Goal: Check status: Check status

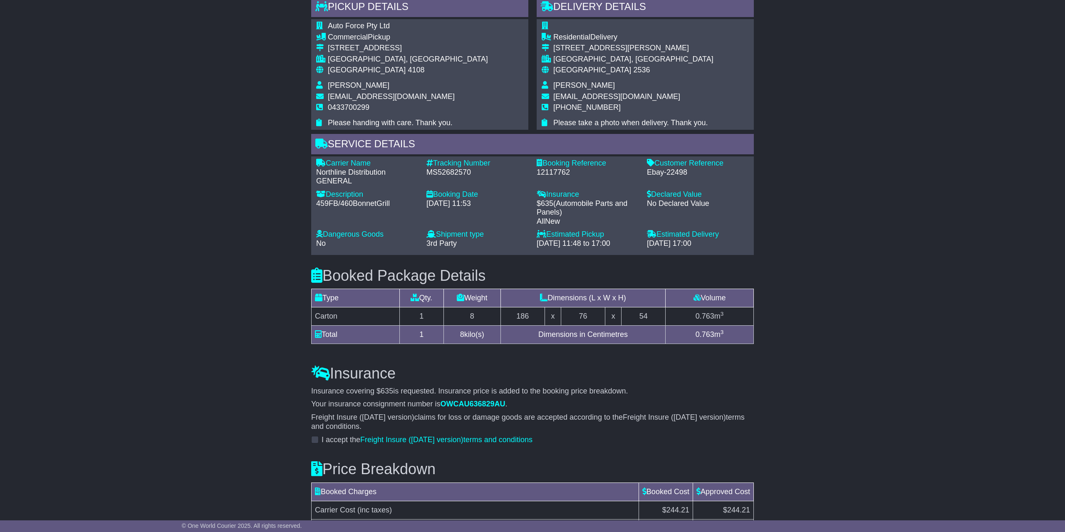
scroll to position [458, 0]
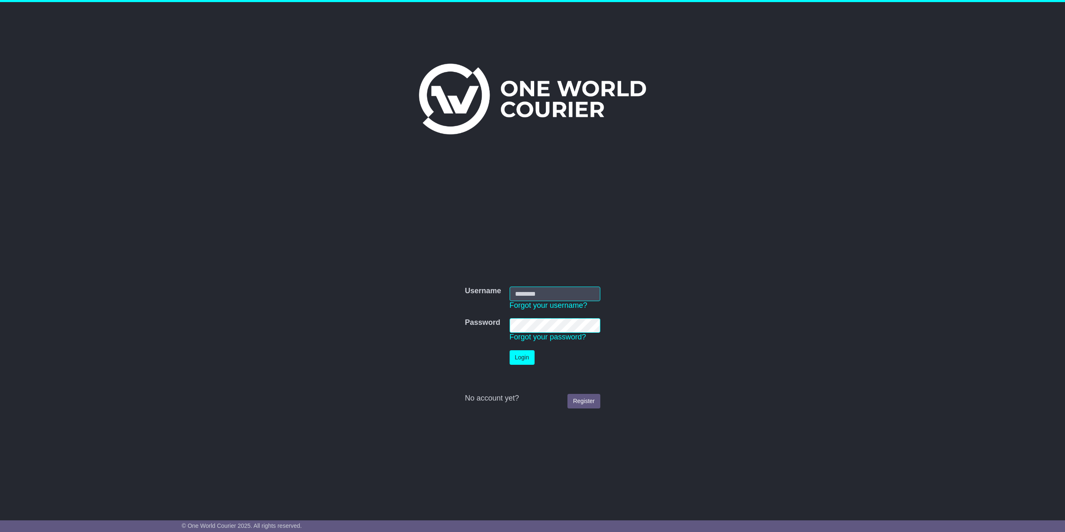
click at [537, 294] on input "Username" at bounding box center [555, 294] width 91 height 15
type input "**********"
click at [524, 354] on button "Login" at bounding box center [522, 357] width 25 height 15
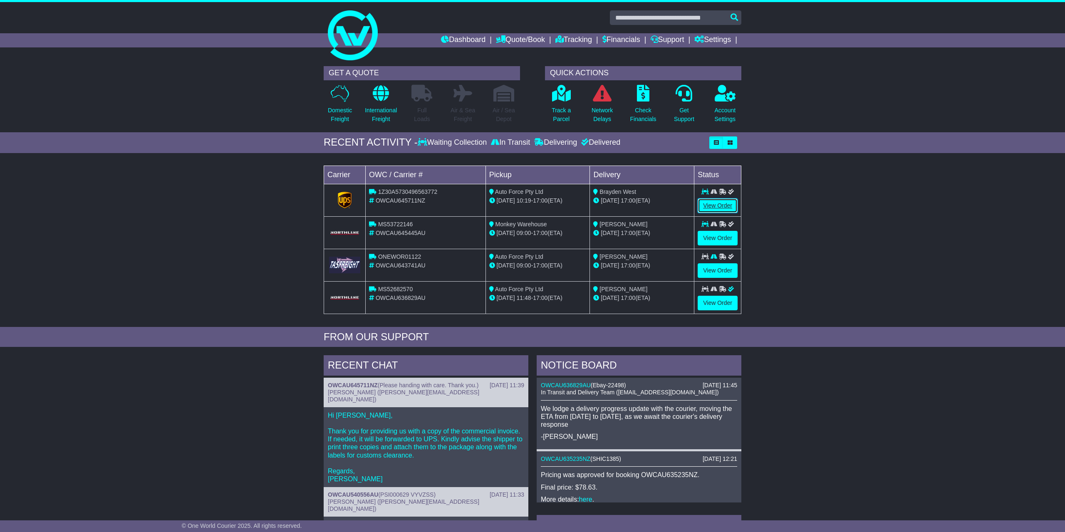
click at [707, 207] on link "View Order" at bounding box center [718, 205] width 40 height 15
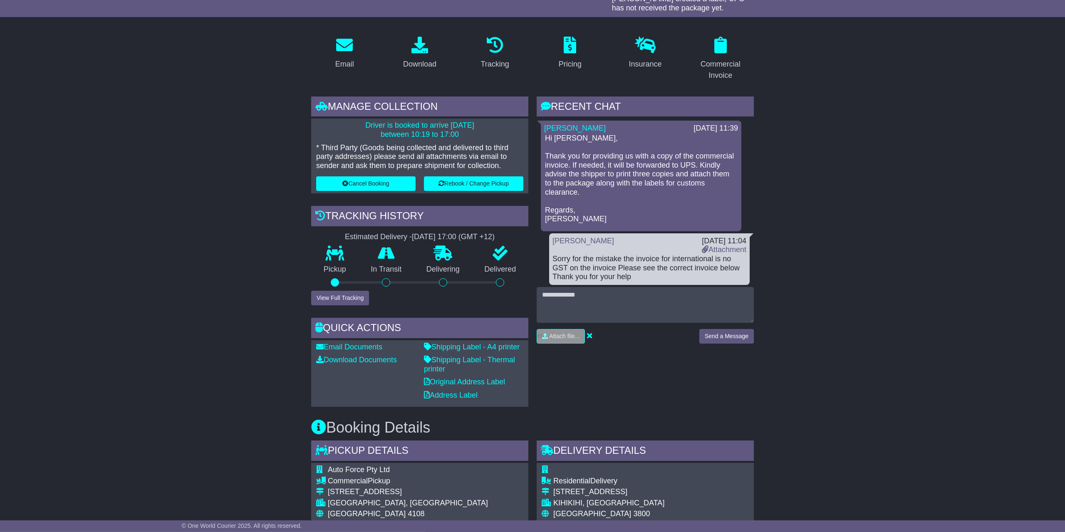
scroll to position [121, 0]
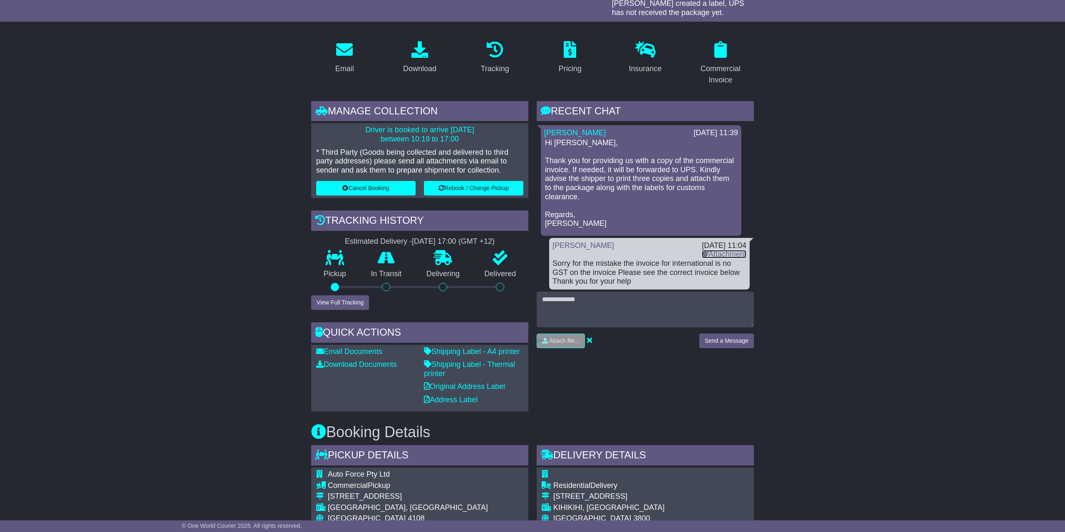
click at [717, 257] on link "Attachment" at bounding box center [724, 254] width 45 height 8
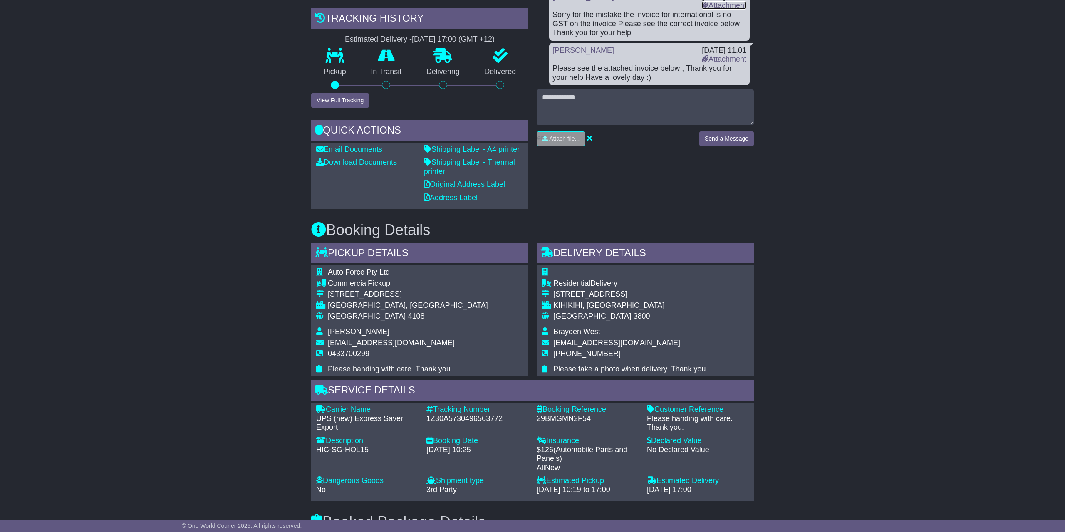
scroll to position [461, 0]
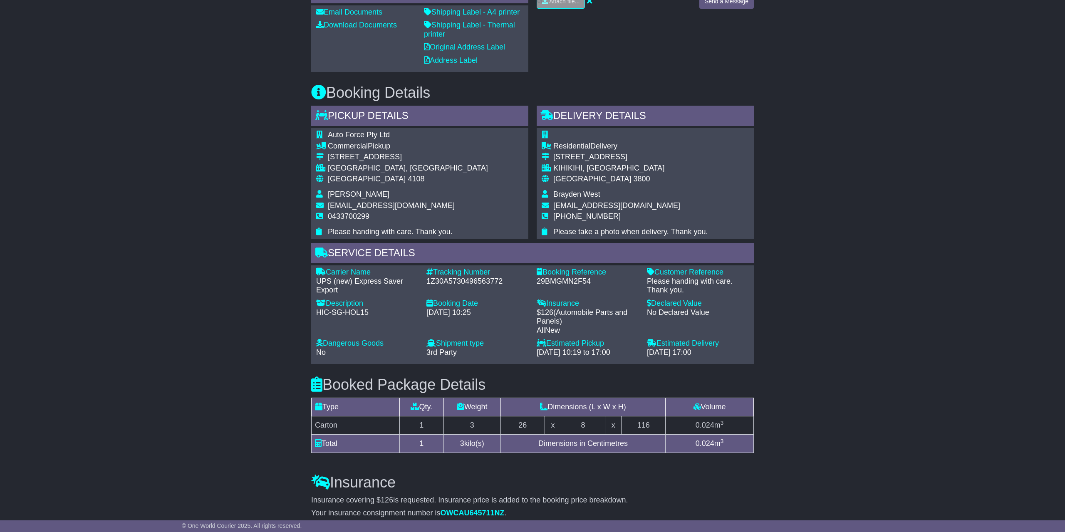
click at [853, 218] on div "Email Download Tracking Pricing Insurance" at bounding box center [532, 232] width 1065 height 1075
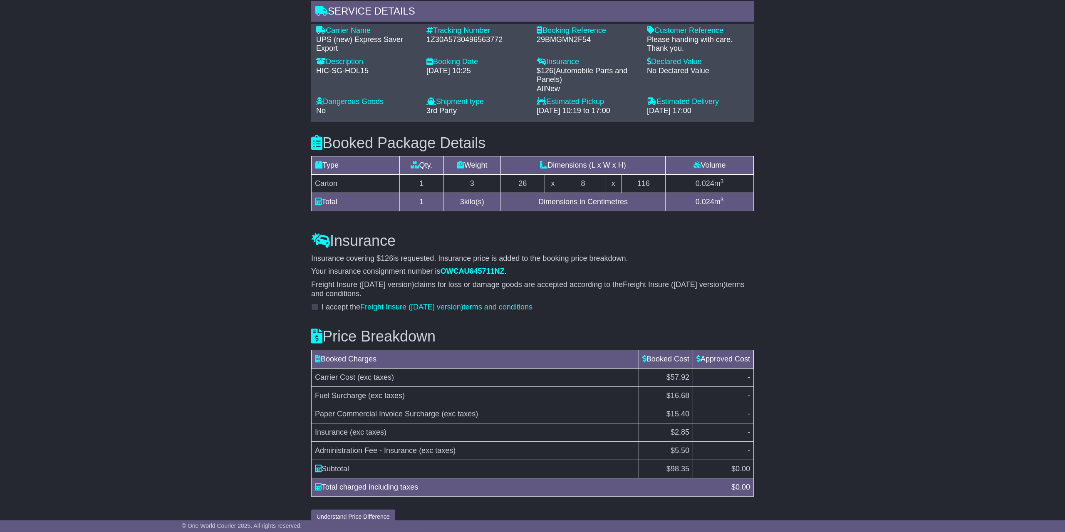
scroll to position [716, 0]
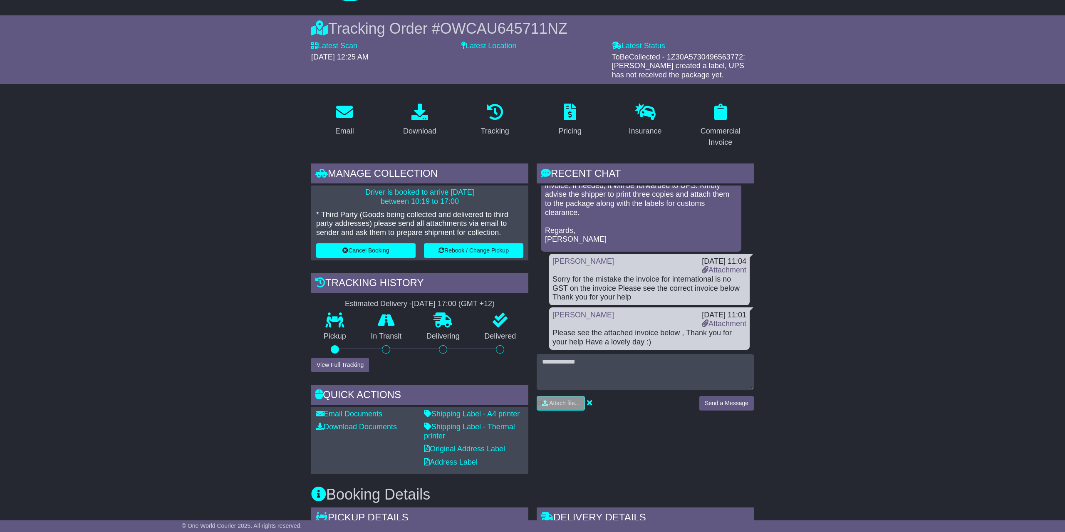
scroll to position [0, 0]
